Goal: Task Accomplishment & Management: Use online tool/utility

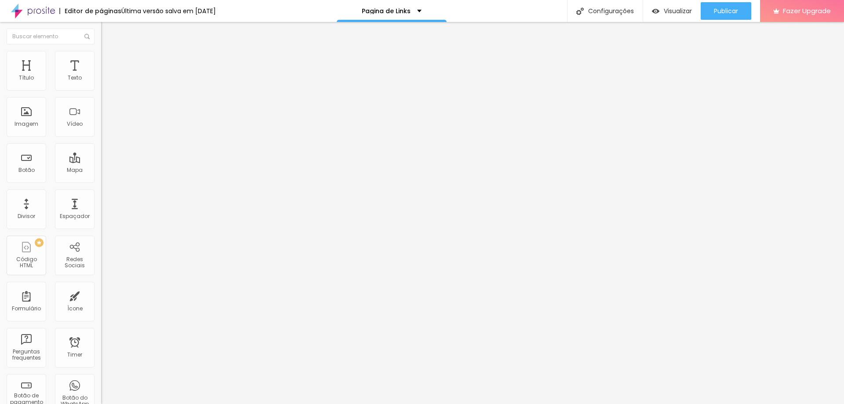
click at [101, 51] on ul "Conteúdo Estilo Avançado" at bounding box center [151, 55] width 101 height 26
click at [101, 56] on img at bounding box center [105, 55] width 8 height 8
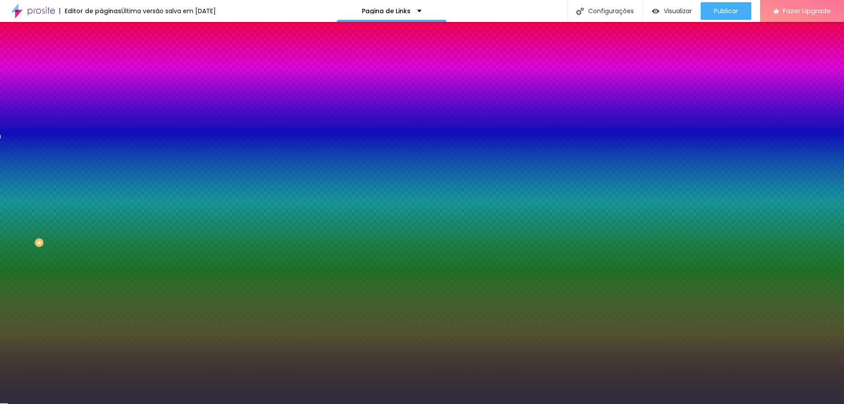
click at [101, 60] on li "Avançado" at bounding box center [151, 64] width 101 height 9
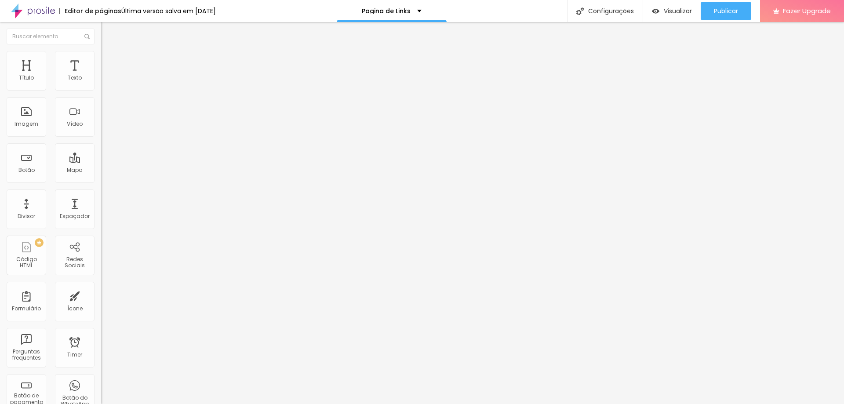
click at [101, 54] on img at bounding box center [105, 55] width 8 height 8
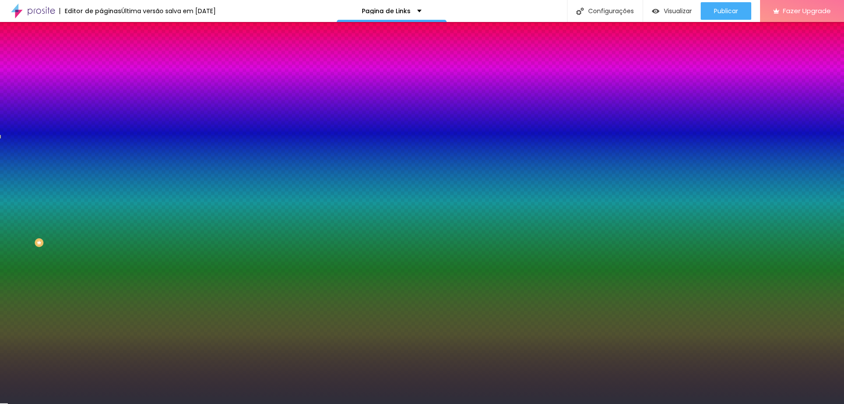
click at [101, 104] on div "Efeito da Imagem Nenhum Nenhum Parallax" at bounding box center [151, 92] width 101 height 24
click at [101, 91] on span "Nenhum" at bounding box center [112, 87] width 23 height 7
click at [101, 105] on span "Parallax" at bounding box center [112, 101] width 22 height 7
click at [101, 97] on span "Nenhum" at bounding box center [112, 92] width 23 height 7
click at [101, 91] on span "Nenhum" at bounding box center [112, 87] width 23 height 7
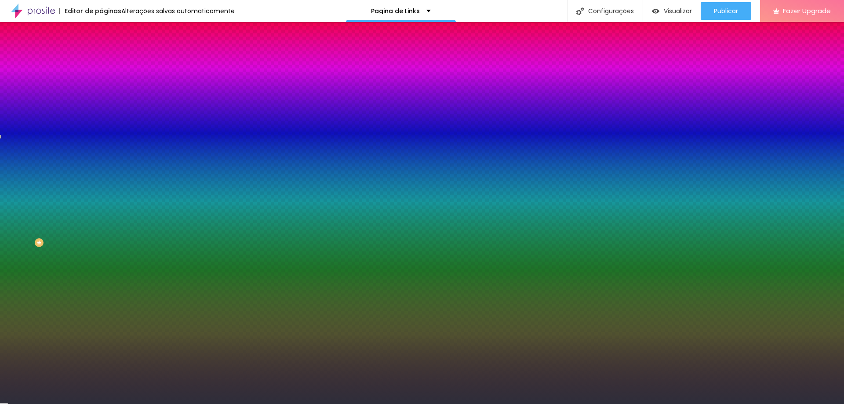
click at [101, 182] on button "button" at bounding box center [107, 177] width 12 height 9
radio input "false"
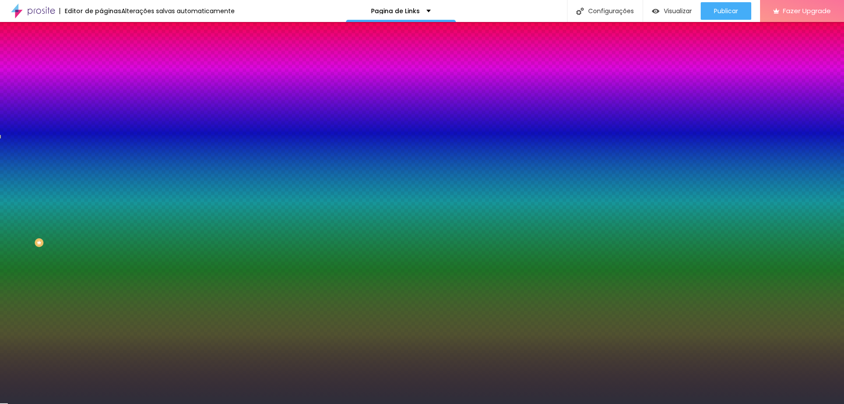
radio input "true"
radio input "false"
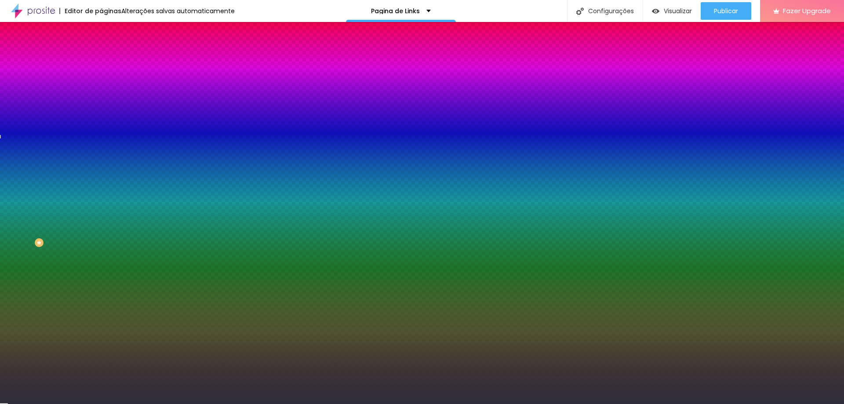
radio input "true"
radio input "false"
radio input "true"
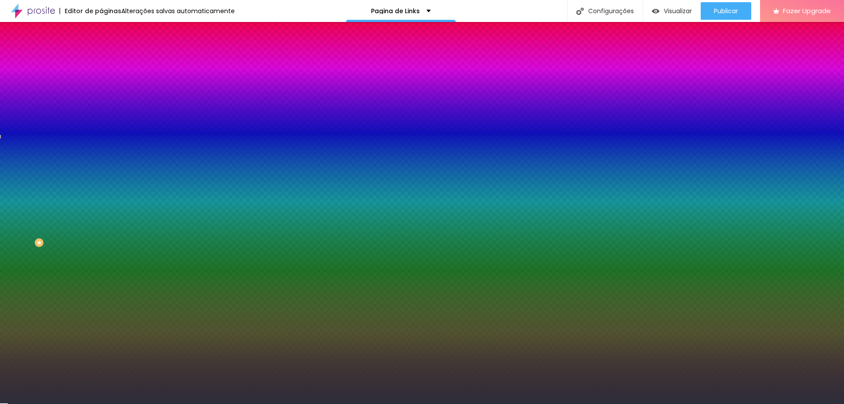
click at [184, 404] on div at bounding box center [422, 409] width 844 height 0
click at [52, 404] on div at bounding box center [422, 404] width 844 height 0
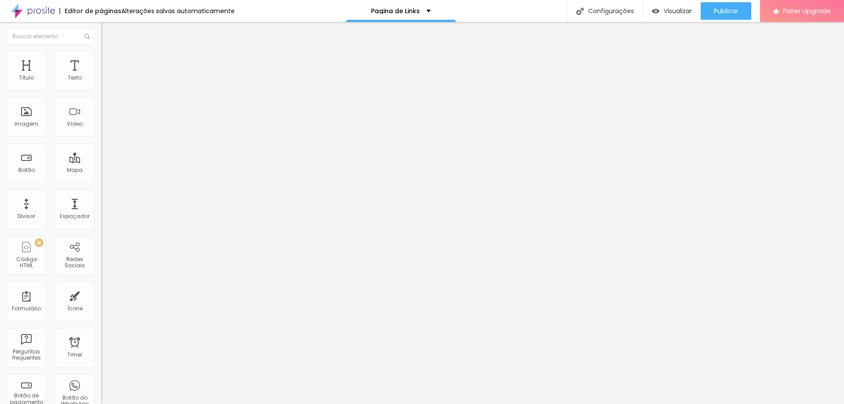
click at [101, 53] on img at bounding box center [105, 55] width 8 height 8
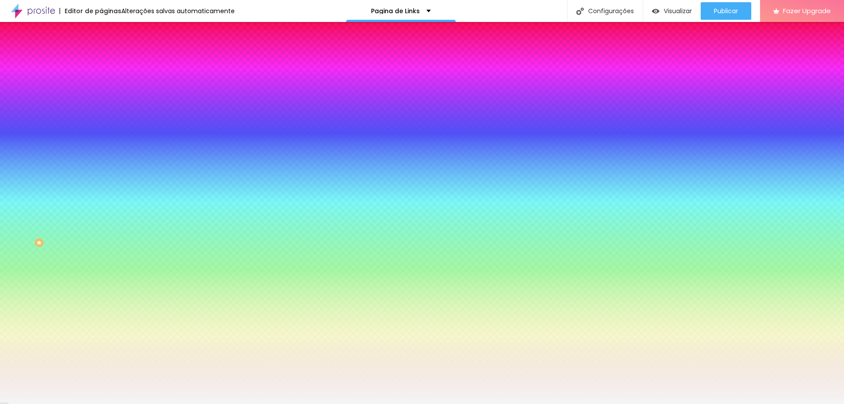
click at [101, 120] on div at bounding box center [151, 120] width 101 height 0
click at [101, 128] on input "#F5F5F5" at bounding box center [154, 124] width 106 height 9
paste input "2E2E3"
paste input "A"
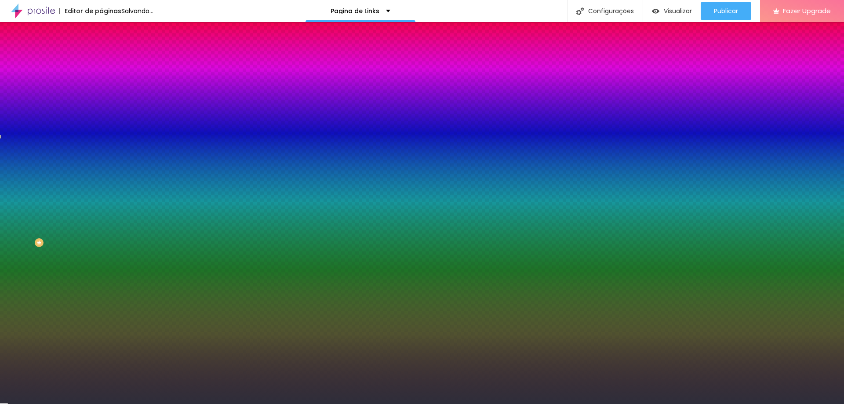
type input "#2E2E3A"
click at [101, 272] on div "Editar Seção Conteúdo Estilo Avançado Imagem de fundo Adicionar imagem Efeito d…" at bounding box center [151, 213] width 101 height 382
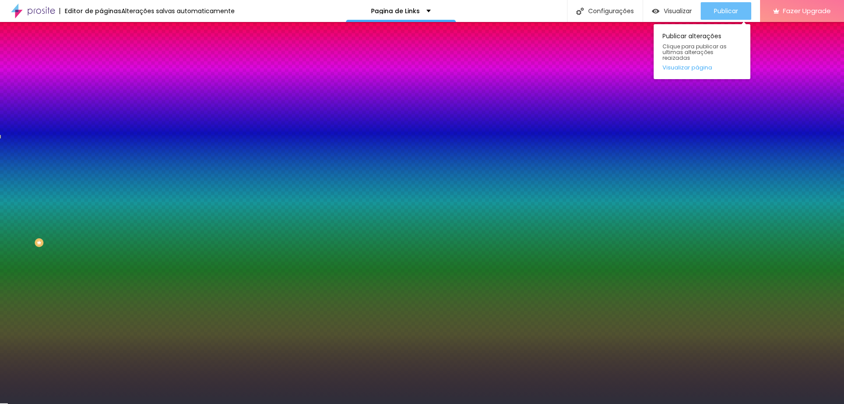
click at [723, 8] on span "Publicar" at bounding box center [726, 10] width 24 height 7
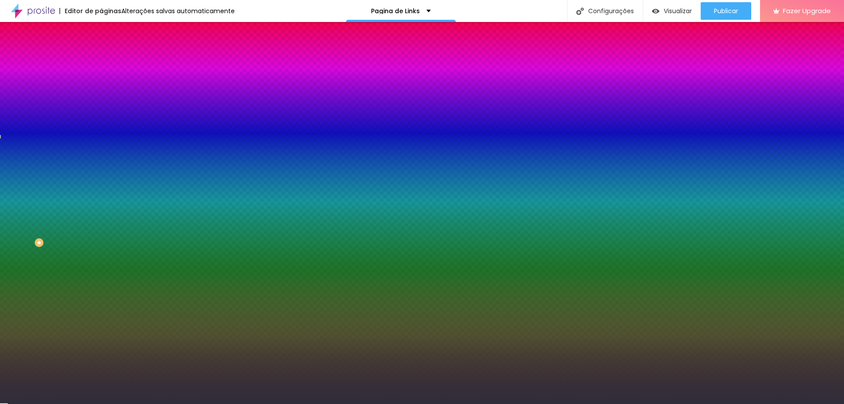
click at [108, 33] on img "button" at bounding box center [111, 32] width 7 height 7
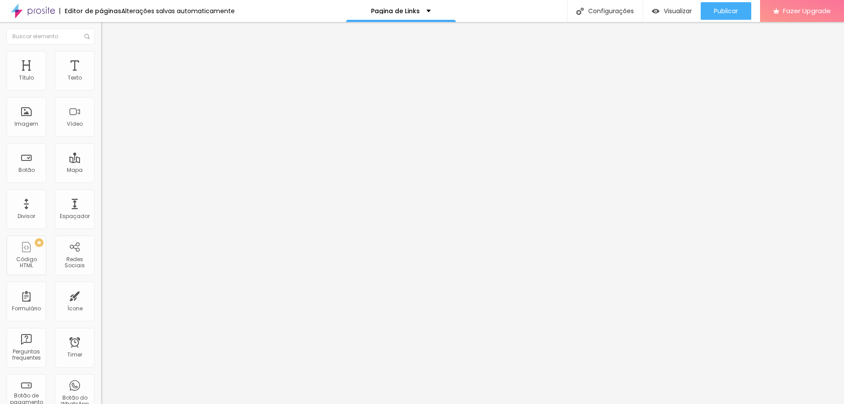
click at [44, 15] on img at bounding box center [33, 11] width 44 height 22
